Goal: Information Seeking & Learning: Compare options

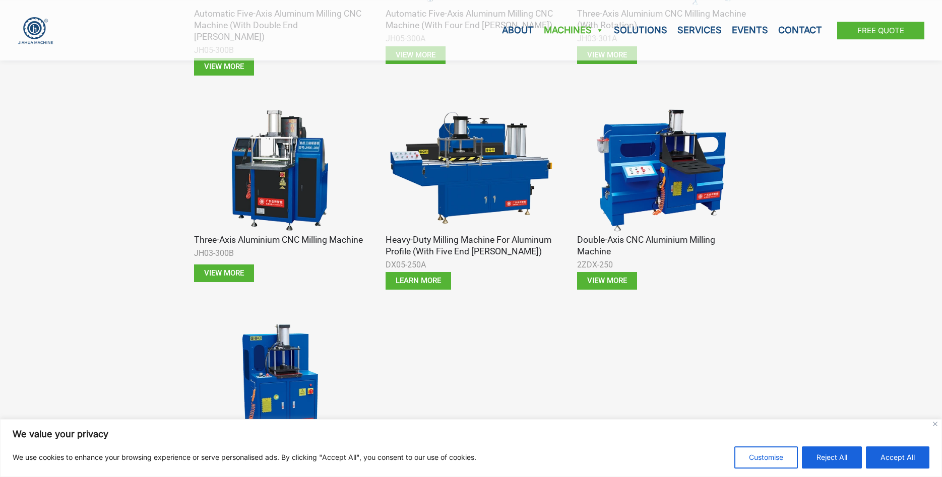
scroll to position [1439, 0]
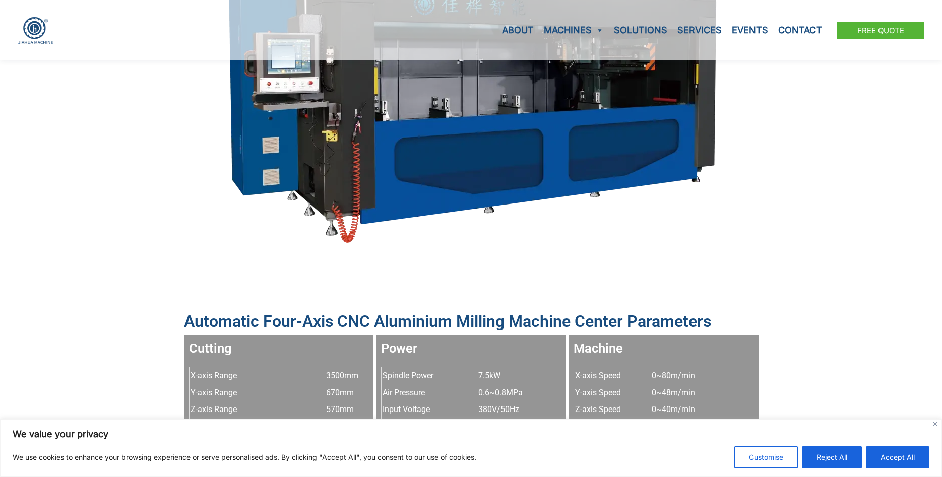
scroll to position [514, 0]
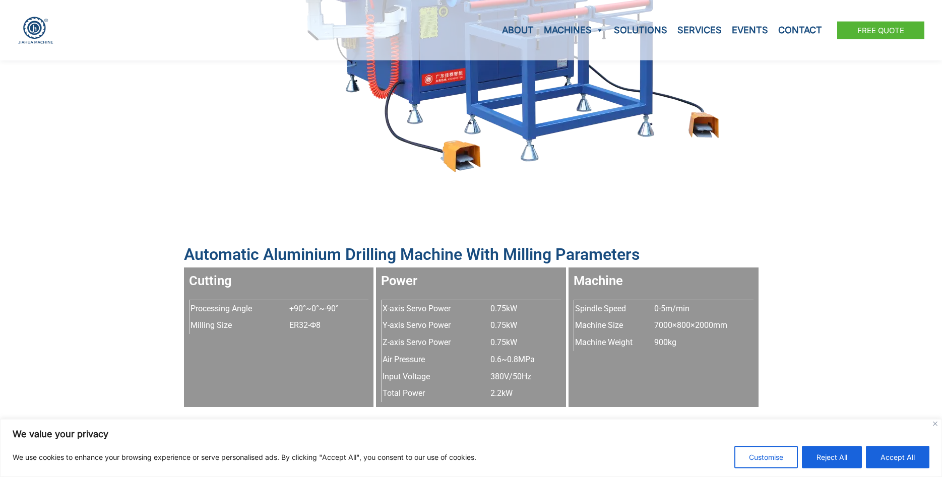
scroll to position [668, 0]
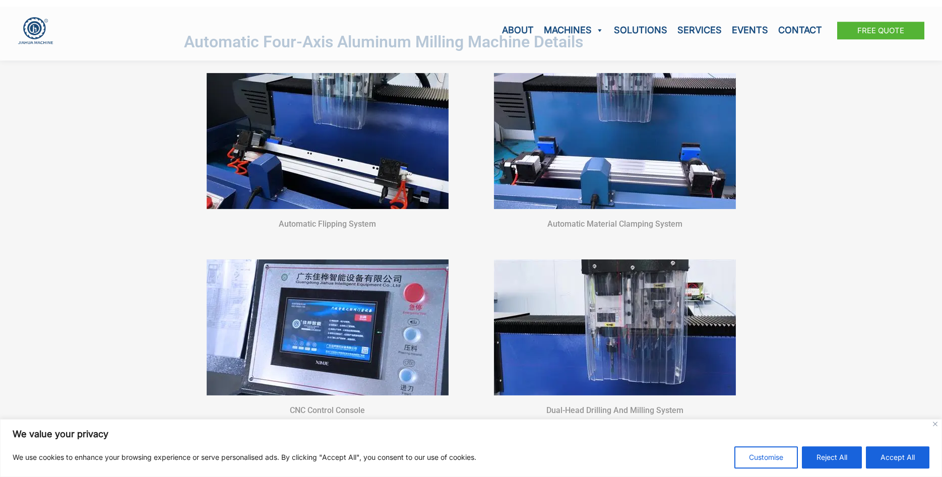
scroll to position [617, 0]
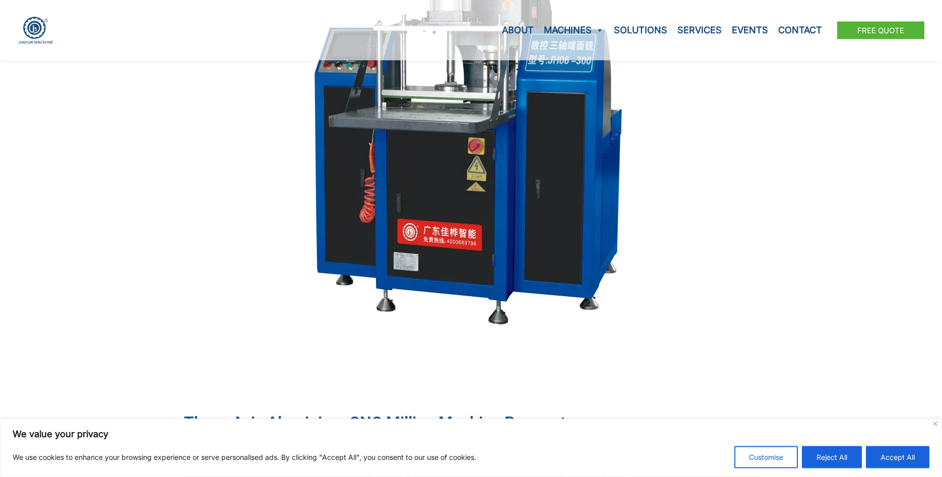
scroll to position [411, 0]
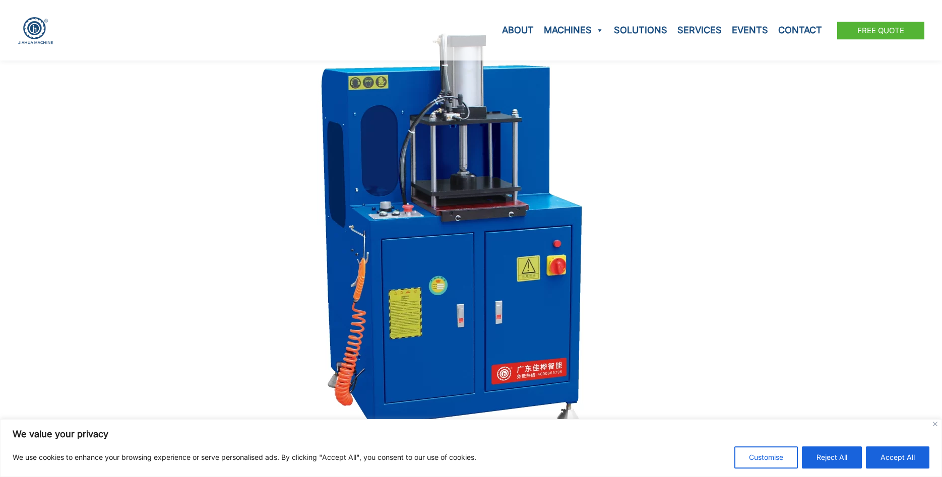
scroll to position [308, 0]
